Goal: Navigation & Orientation: Find specific page/section

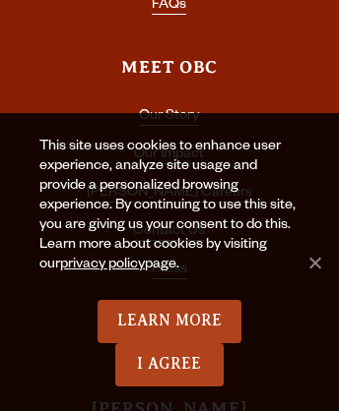
scroll to position [7403, 0]
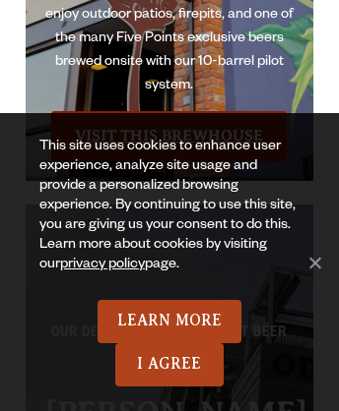
click at [168, 111] on link "Visit this Brewhouse" at bounding box center [168, 135] width 235 height 49
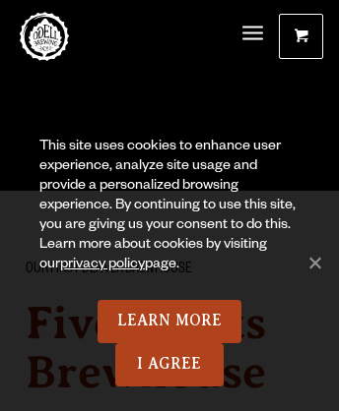
scroll to position [8112, 0]
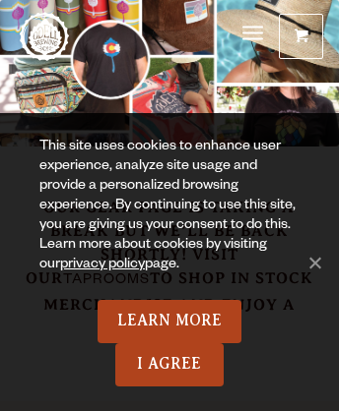
click at [252, 34] on span "Menu" at bounding box center [252, 33] width 21 height 5
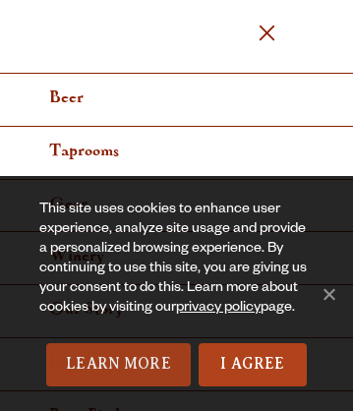
click at [118, 365] on link "Learn More" at bounding box center [118, 364] width 145 height 43
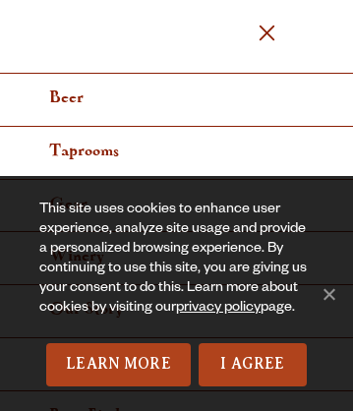
click at [267, 34] on span "Menu" at bounding box center [267, 33] width 16 height 16
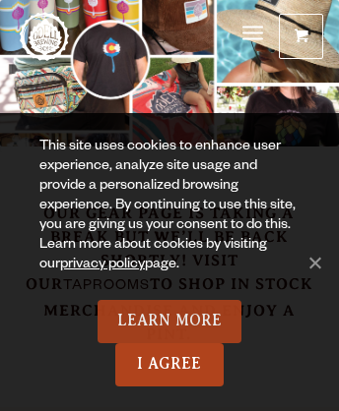
click at [168, 322] on link "Learn More" at bounding box center [169, 321] width 145 height 43
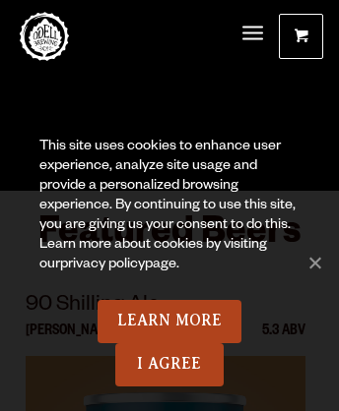
click at [81, 266] on link "privacy policy" at bounding box center [102, 266] width 85 height 16
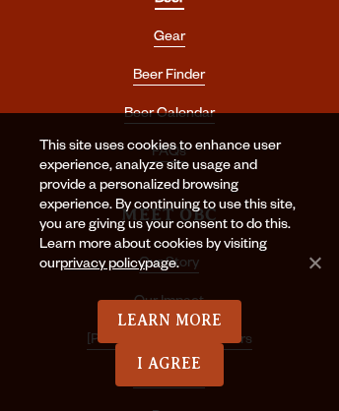
click at [168, 8] on link "Beer" at bounding box center [170, 1] width 30 height 18
